Goal: Information Seeking & Learning: Check status

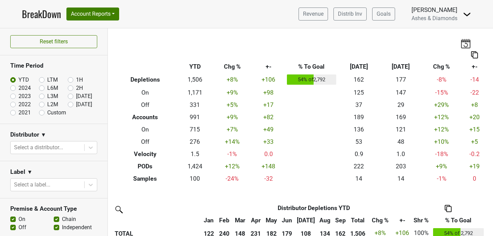
scroll to position [393, 0]
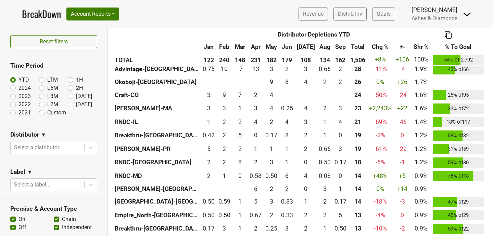
click at [76, 103] on label "[DATE]" at bounding box center [84, 105] width 16 height 8
click at [68, 103] on input "Oct '25" at bounding box center [81, 104] width 27 height 7
radio input "true"
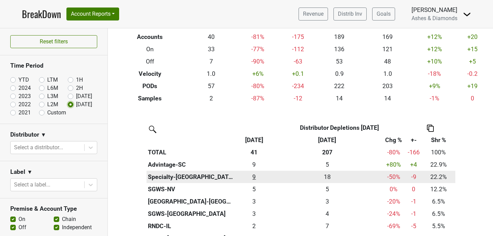
scroll to position [82, 0]
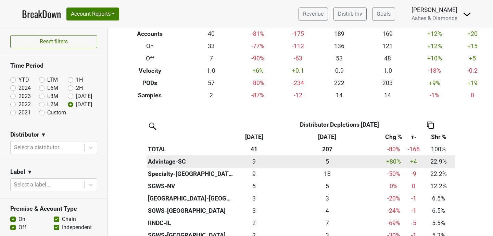
click at [249, 166] on div "9.33 9" at bounding box center [254, 161] width 35 height 9
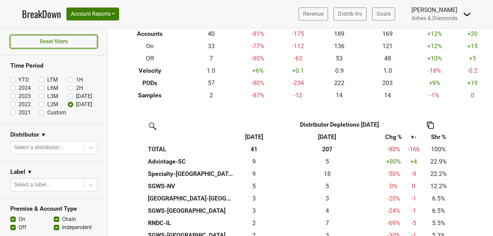
click at [57, 40] on button "Reset filters" at bounding box center [53, 41] width 87 height 13
radio input "true"
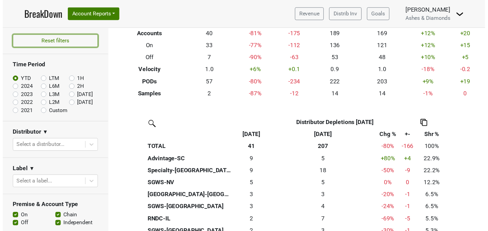
scroll to position [0, 0]
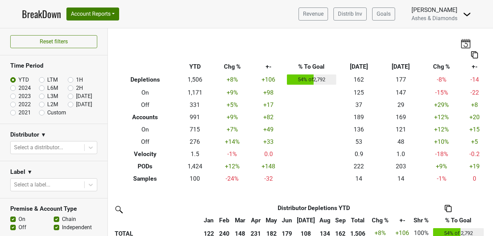
click at [460, 43] on img at bounding box center [465, 44] width 10 height 10
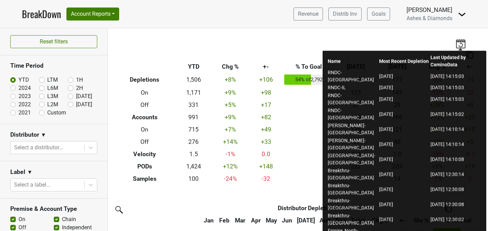
click at [405, 227] on td "2025-09-30" at bounding box center [403, 234] width 51 height 15
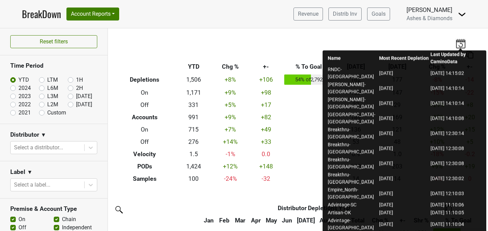
scroll to position [82, 0]
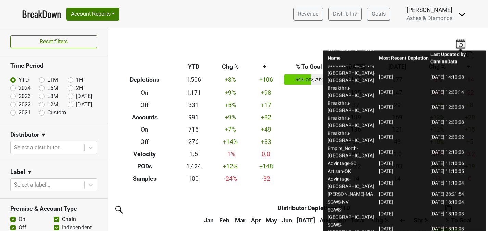
click at [459, 36] on div "Breakdown Type YTD Chg % +- % To Goal Sep ‘25 Sep ‘24 Chg % +- Depletions 1,506…" at bounding box center [298, 106] width 380 height 157
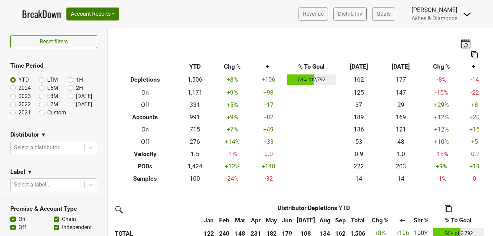
click at [461, 46] on img at bounding box center [465, 44] width 10 height 10
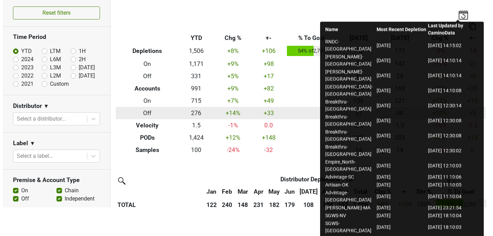
scroll to position [0, 0]
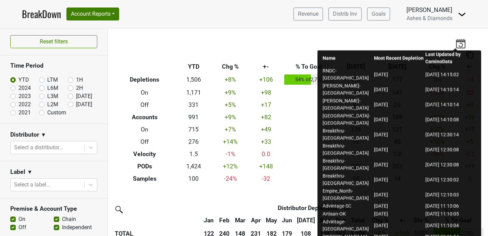
click at [272, 36] on div "Breakdown Type YTD Chg % +- % To Goal Sep ‘25 Sep ‘24 Chg % +- Depletions 1,506…" at bounding box center [298, 106] width 380 height 157
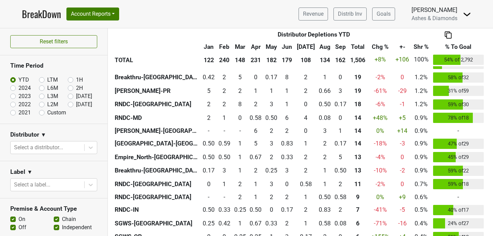
scroll to position [533, 0]
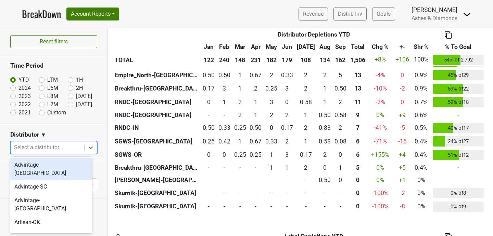
click at [35, 145] on div at bounding box center [47, 148] width 67 height 10
type input "ct"
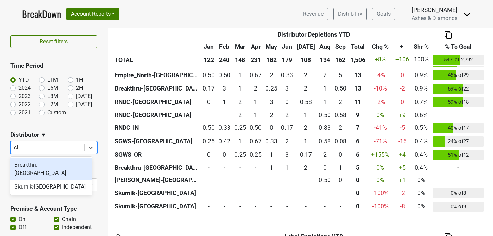
click at [55, 166] on div "Breakthru-CT" at bounding box center [51, 169] width 82 height 22
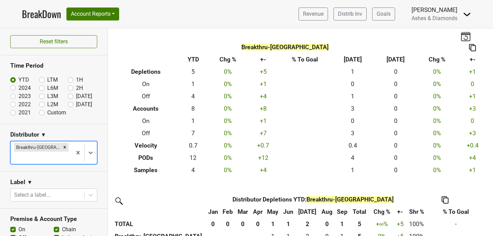
scroll to position [0, 0]
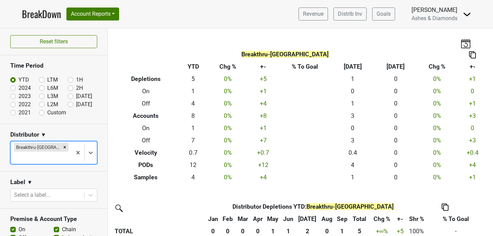
click at [460, 44] on img at bounding box center [465, 44] width 10 height 10
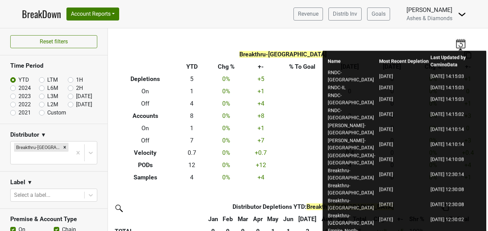
click at [381, 34] on div "Breakthru-CT Breakdown Type YTD Chg % +- % To Goal Sep ‘25 Sep ‘24 Chg % +- Dep…" at bounding box center [298, 105] width 380 height 155
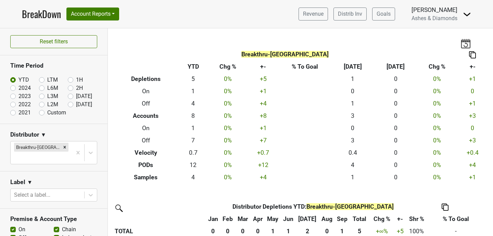
click at [461, 42] on img at bounding box center [465, 44] width 10 height 10
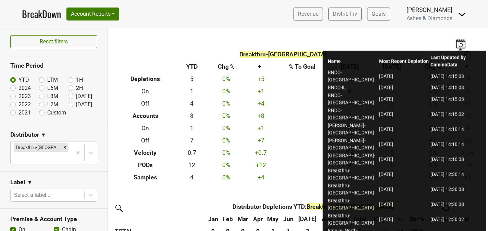
click at [406, 197] on td "2025-09-01" at bounding box center [403, 204] width 51 height 15
click at [329, 31] on div "Breakthru-CT Breakdown Type YTD Chg % +- % To Goal Sep ‘25 Sep ‘24 Chg % +- Dep…" at bounding box center [298, 105] width 380 height 155
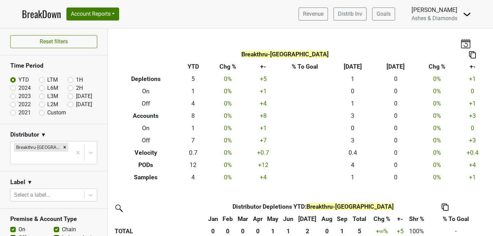
click at [454, 44] on div "Breakthru-CT Breakdown Type YTD Chg % +- % To Goal Sep ‘25 Sep ‘24 Chg % +- Dep…" at bounding box center [300, 105] width 385 height 155
click at [461, 43] on img at bounding box center [465, 44] width 10 height 10
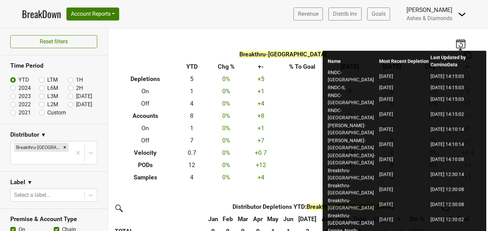
click at [193, 206] on th "Distributor" at bounding box center [166, 207] width 107 height 12
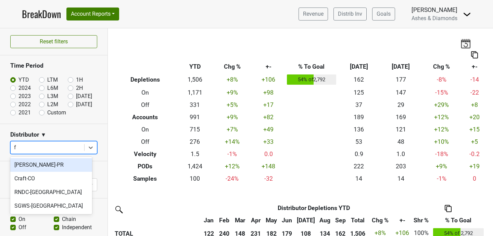
type input "fl"
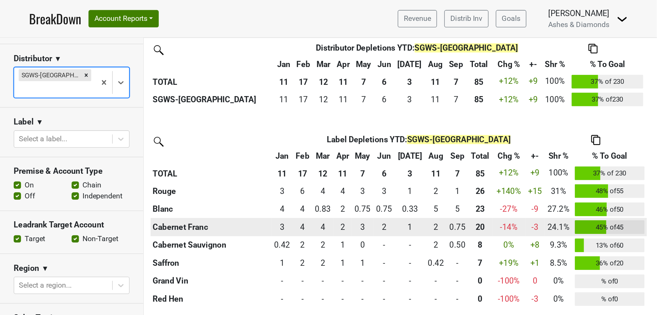
scroll to position [21, 0]
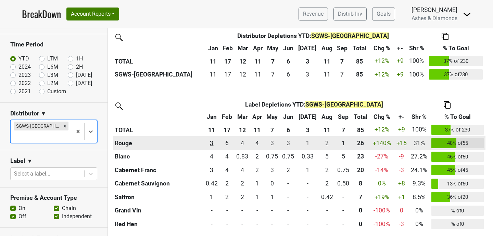
click at [214, 141] on div "2.75 3" at bounding box center [211, 143] width 13 height 9
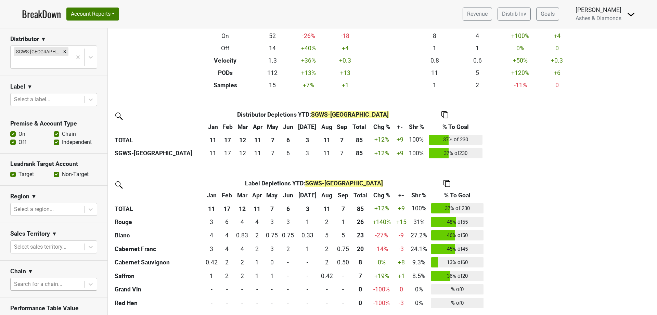
scroll to position [0, 0]
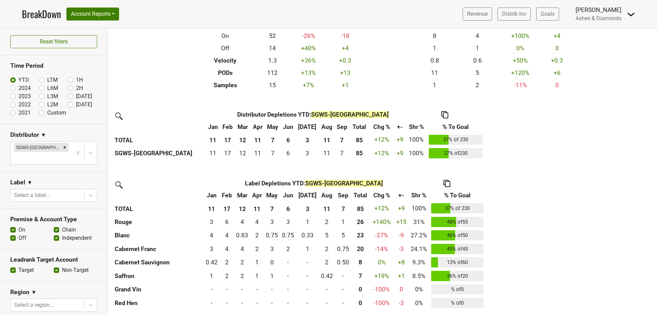
click at [42, 14] on link "BreakDown" at bounding box center [41, 14] width 39 height 14
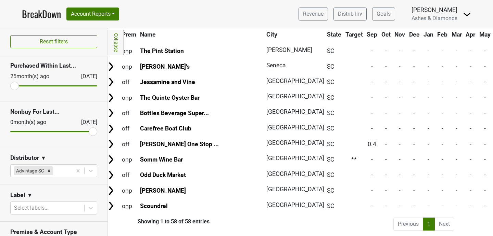
scroll to position [784, 4]
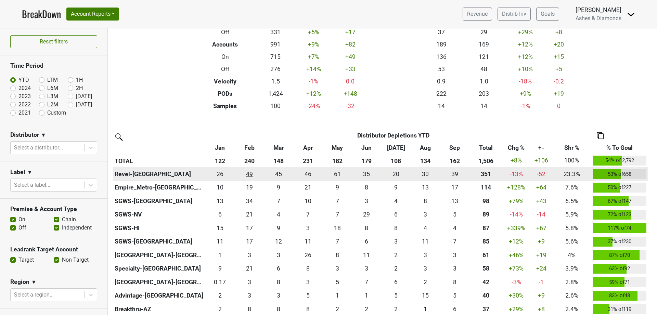
scroll to position [110, 0]
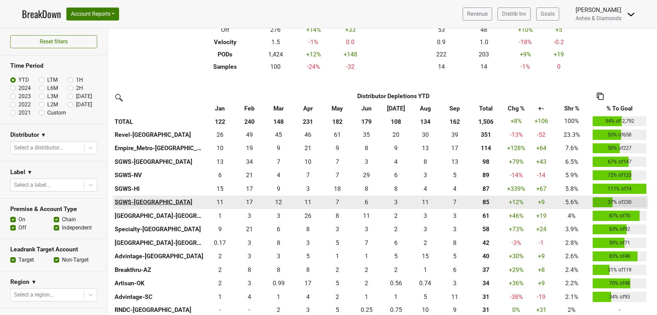
click at [132, 202] on th "SGWS-[GEOGRAPHIC_DATA]" at bounding box center [159, 203] width 92 height 14
click at [136, 202] on th "SGWS-[GEOGRAPHIC_DATA]" at bounding box center [159, 203] width 92 height 14
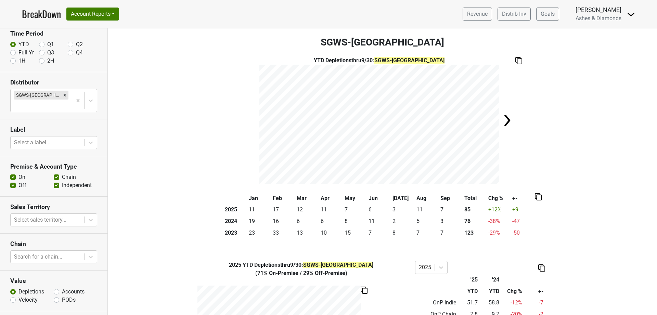
scroll to position [43, 0]
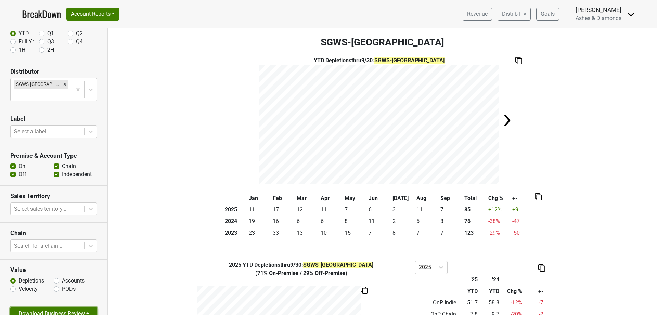
click at [80, 307] on button "Download Business Review" at bounding box center [53, 313] width 87 height 13
click at [58, 271] on link "2 Page Business Review" at bounding box center [48, 276] width 75 height 11
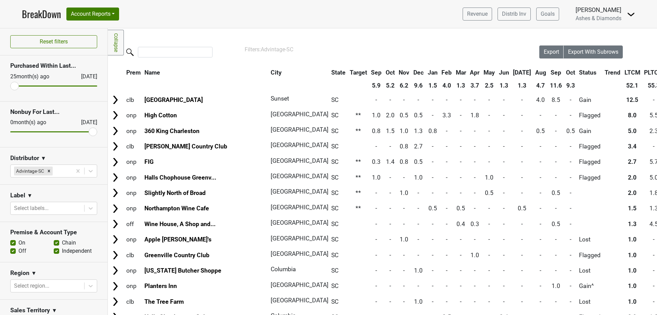
scroll to position [713, 4]
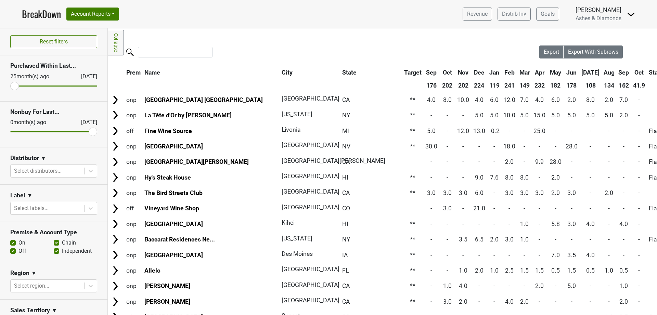
scroll to position [41, 0]
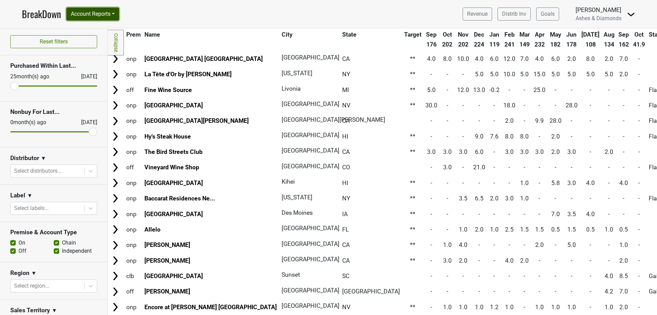
click at [112, 15] on button "Account Reports" at bounding box center [92, 14] width 53 height 13
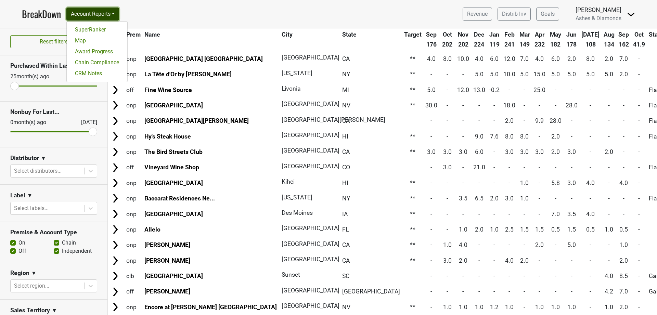
click at [112, 15] on button "Account Reports" at bounding box center [92, 14] width 53 height 13
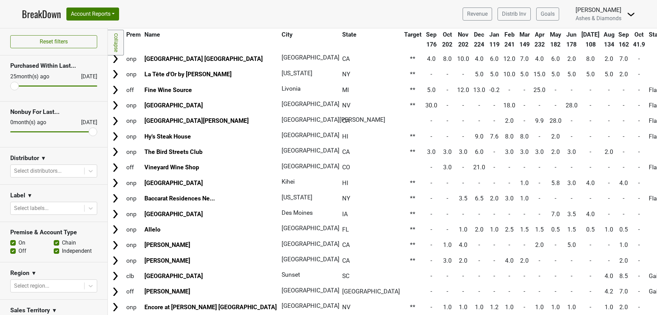
click at [632, 12] on img at bounding box center [631, 14] width 8 height 8
click at [607, 42] on link "Open Leadrank" at bounding box center [608, 38] width 54 height 11
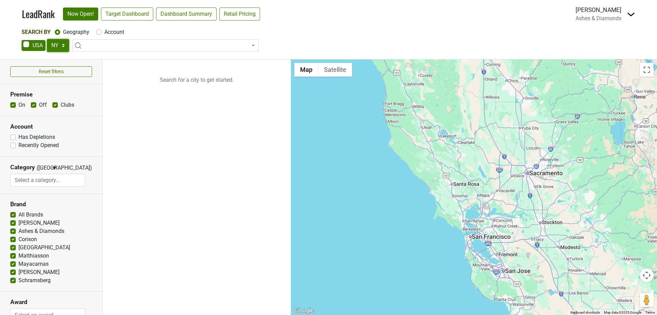
click at [57, 47] on select "AK AL AR AZ CA CO CT DC DE FL [GEOGRAPHIC_DATA] HI IA ID IL IN KS [GEOGRAPHIC_D…" at bounding box center [58, 45] width 22 height 13
select select "FL"
click at [47, 39] on select "AK AL AR AZ CA CO CT DC DE FL [GEOGRAPHIC_DATA] HI IA ID IL IN KS [GEOGRAPHIC_D…" at bounding box center [58, 45] width 22 height 13
click at [299, 35] on div "Search By Geography Account" at bounding box center [329, 32] width 614 height 8
click at [123, 13] on link "Target Dashboard" at bounding box center [127, 14] width 52 height 13
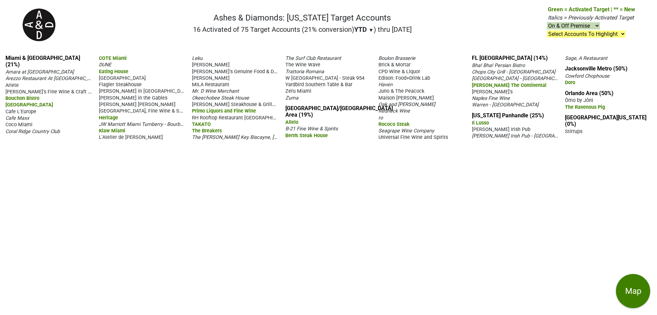
click at [596, 31] on select "Select Accounts To Highlight **Activated After [DATE]** Prev. Active, YTD Non-B…" at bounding box center [586, 33] width 79 height 7
select select ".nonbuy-ytd"
click at [547, 31] on select "Select Accounts To Highlight **Activated After [DATE]** Prev. Active, YTD Non-B…" at bounding box center [586, 33] width 79 height 7
click at [565, 34] on select "Select Accounts To Highlight **Activated After [DATE]** Prev. Active, YTD Non-B…" at bounding box center [586, 33] width 79 height 7
select select ".nonbuy-ltm"
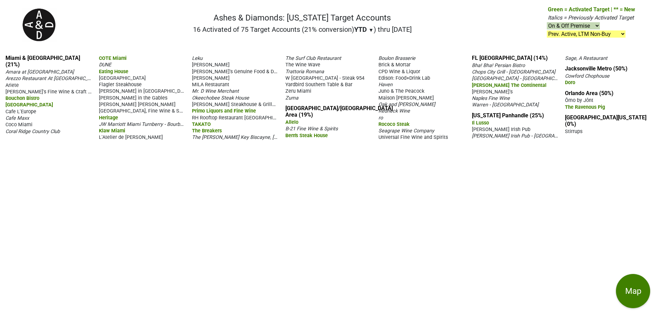
click at [547, 31] on select "Select Accounts To Highlight **Activated After [DATE]** Prev. Active, YTD Non-B…" at bounding box center [586, 33] width 79 height 7
